Goal: Task Accomplishment & Management: Use online tool/utility

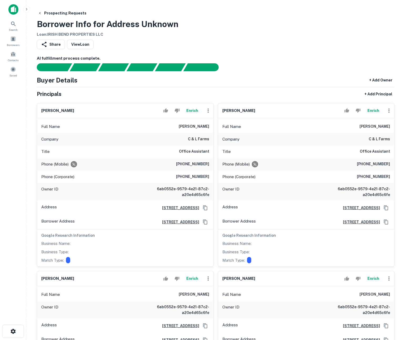
click at [193, 112] on button "Enrich" at bounding box center [192, 110] width 17 height 11
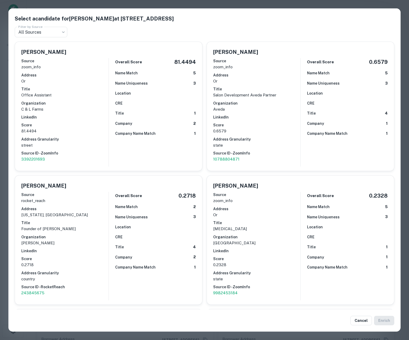
click at [5, 120] on div "Select a candidate for Emily Woodcock at 26011 Old River Rd Filter by Source Al…" at bounding box center [204, 170] width 409 height 340
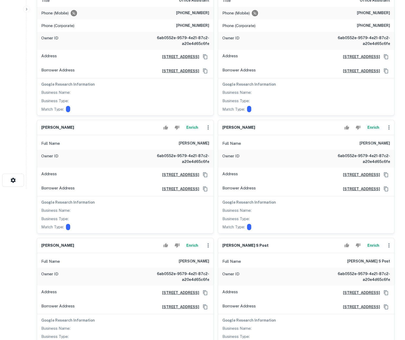
scroll to position [73, 0]
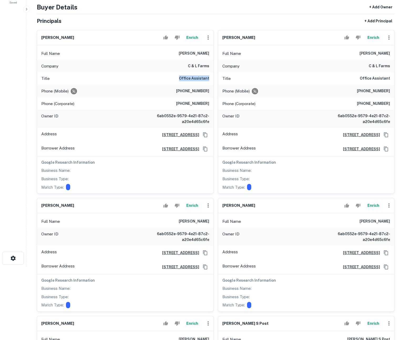
drag, startPoint x: 182, startPoint y: 78, endPoint x: 208, endPoint y: 78, distance: 26.8
click at [208, 78] on h6 "Office Assistant" at bounding box center [194, 78] width 30 height 6
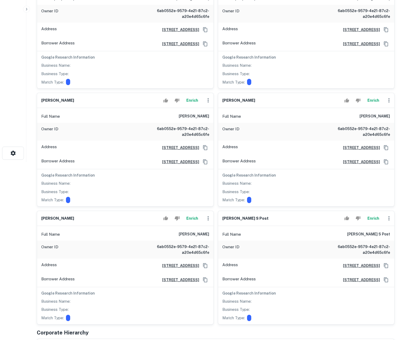
scroll to position [0, 0]
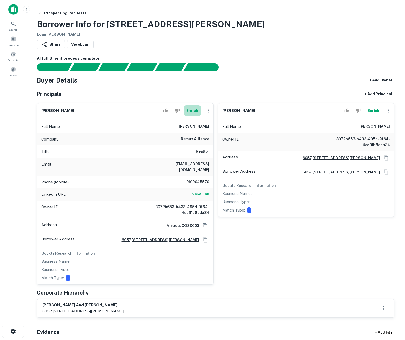
click at [194, 110] on button "Enrich" at bounding box center [192, 110] width 17 height 11
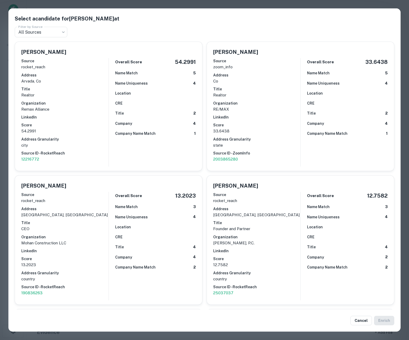
click at [156, 1] on div "Select a candidate for Vasundhara Mohan at Filter by Source All Sources *** Fil…" at bounding box center [204, 170] width 409 height 340
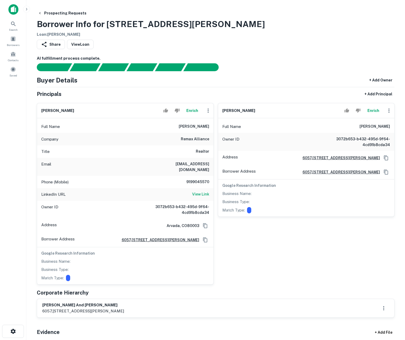
click at [288, 58] on h6 "AI fulfillment process complete." at bounding box center [216, 58] width 358 height 6
click at [278, 43] on div "Share View Loan" at bounding box center [216, 46] width 358 height 12
click at [217, 246] on div "chetan thapar Enrich Full Name chetan thapar Owner ID 3072b653-b432-495d-9f64-4…" at bounding box center [304, 192] width 181 height 186
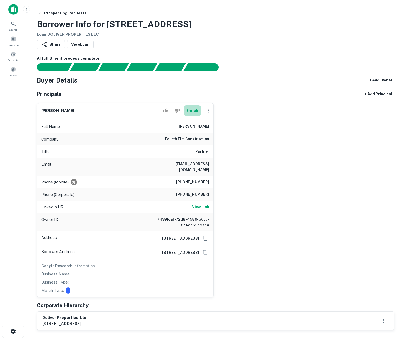
click at [194, 110] on button "Enrich" at bounding box center [192, 110] width 17 height 11
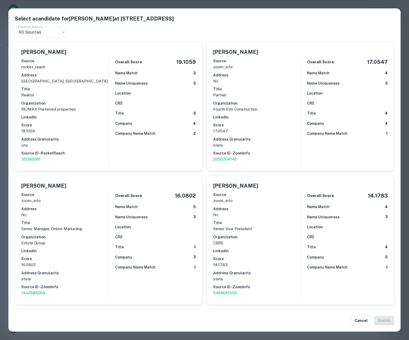
click at [206, 2] on div "Select a candidate for Kevin Masten at 408 E Mountain St Filter by Source All S…" at bounding box center [204, 170] width 409 height 340
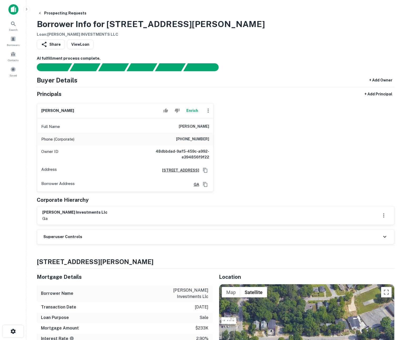
click at [192, 243] on div "Superuser Controls" at bounding box center [215, 236] width 357 height 15
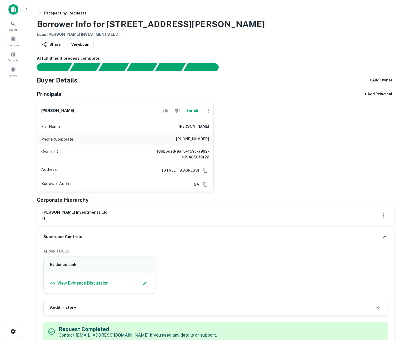
scroll to position [139, 0]
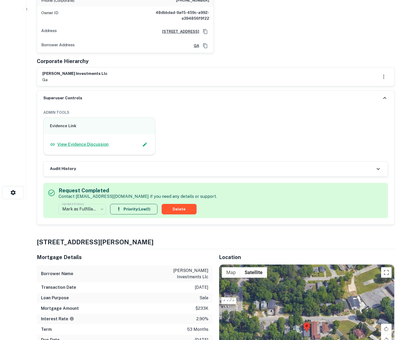
click at [89, 144] on p "View Evidence Discussion" at bounding box center [82, 144] width 51 height 6
